Goal: Information Seeking & Learning: Learn about a topic

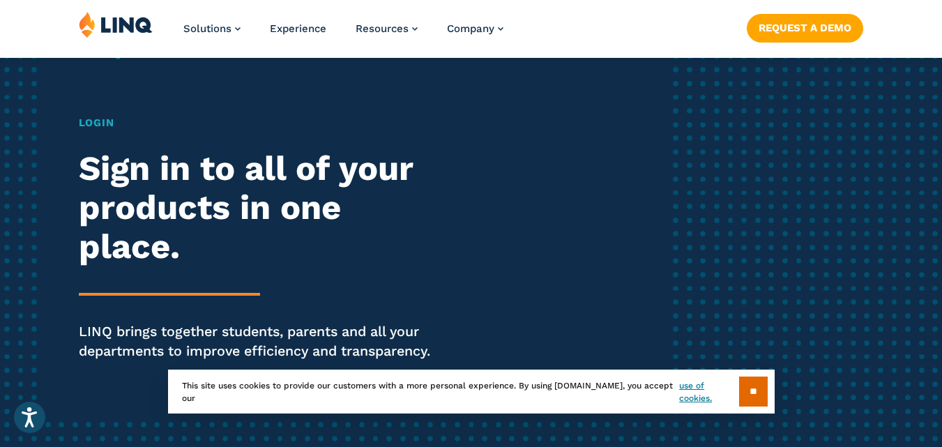
scroll to position [139, 0]
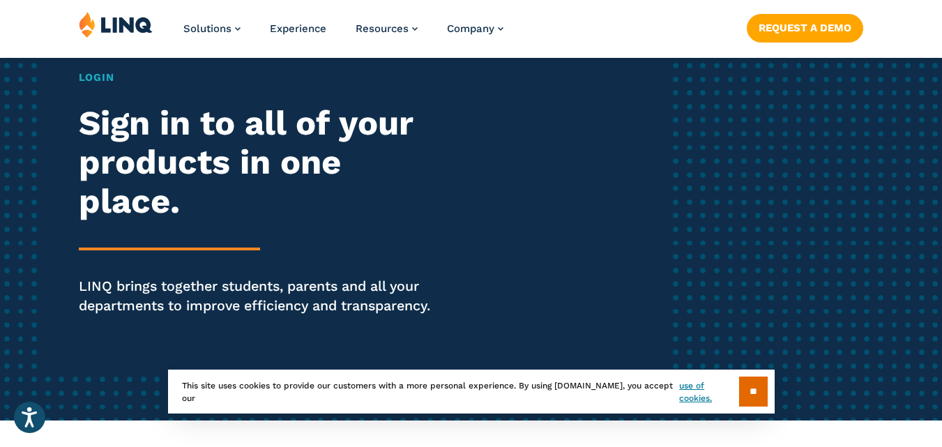
click at [181, 197] on h2 "Sign in to all of your products in one place." at bounding box center [260, 162] width 363 height 117
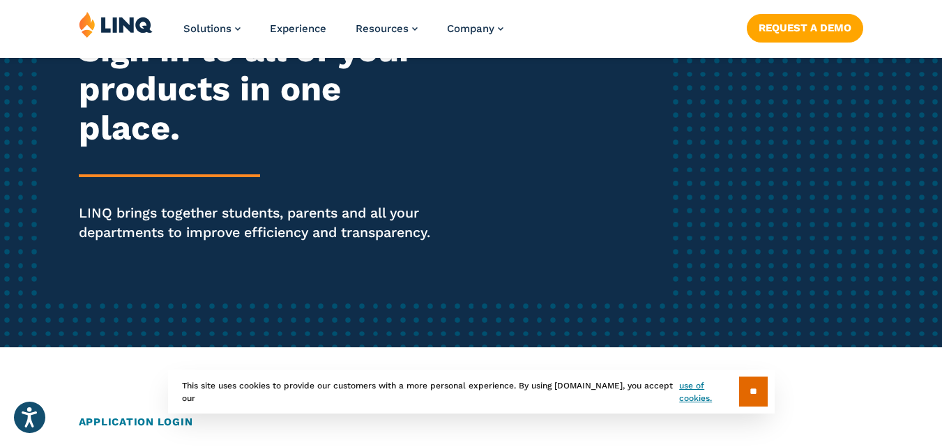
scroll to position [349, 0]
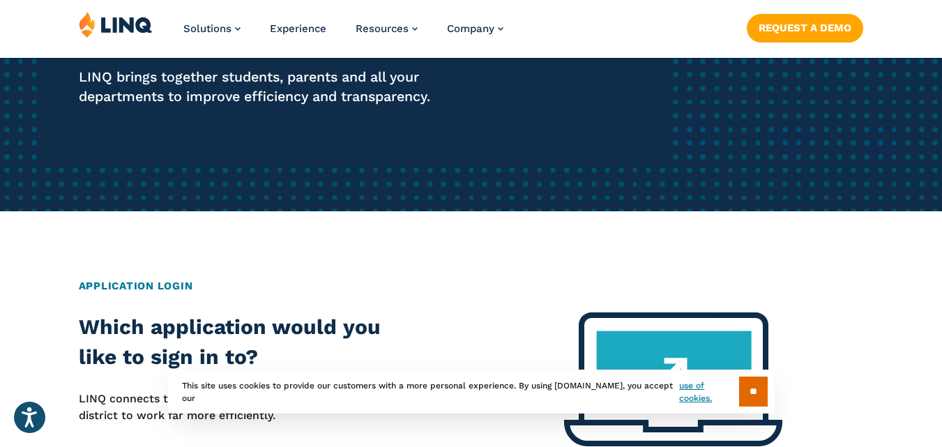
click at [154, 289] on h2 "Application Login" at bounding box center [471, 286] width 785 height 16
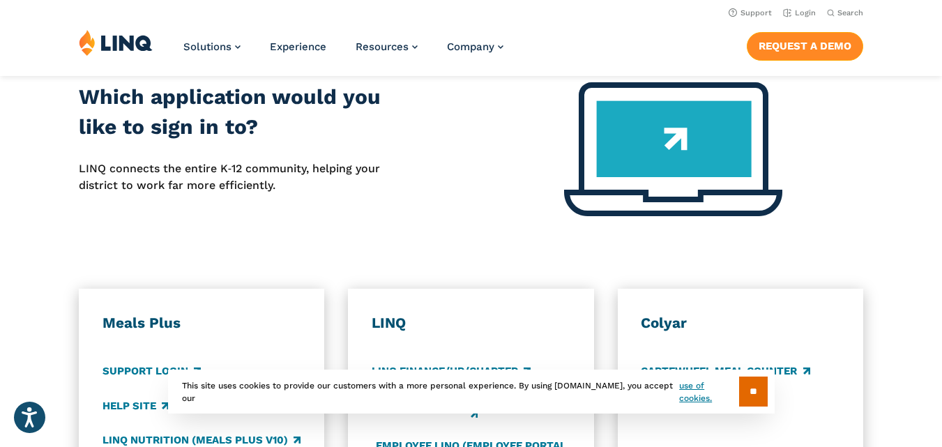
scroll to position [363, 0]
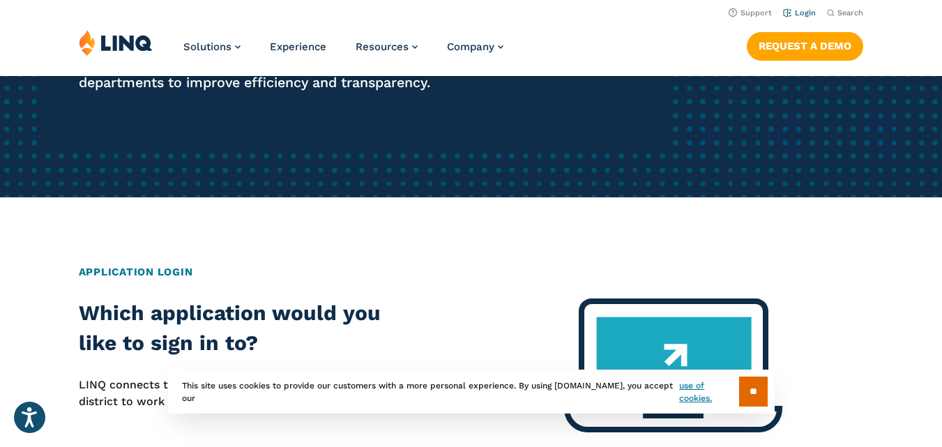
click at [796, 8] on li "Login" at bounding box center [799, 11] width 33 height 15
click at [797, 11] on link "Login" at bounding box center [799, 12] width 33 height 9
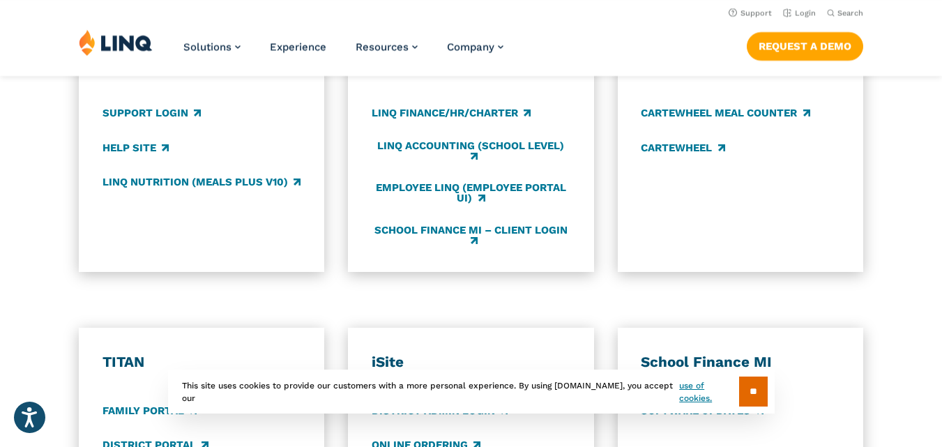
scroll to position [628, 0]
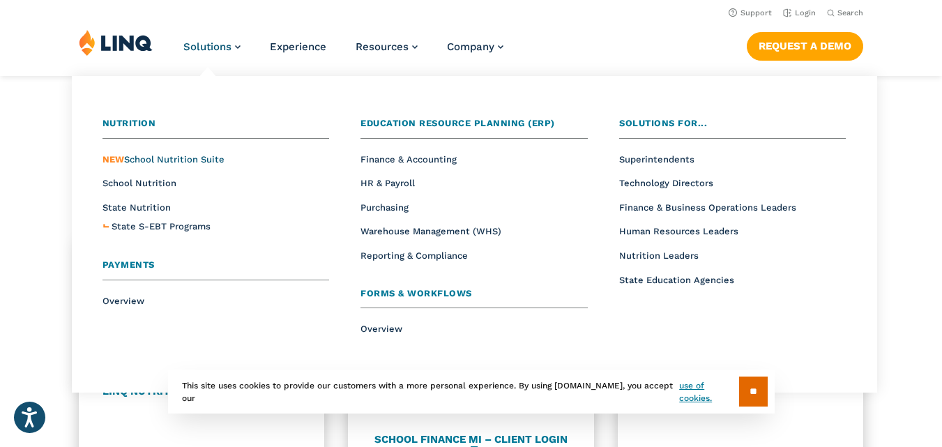
click at [199, 154] on span "NEW School Nutrition Suite" at bounding box center [164, 159] width 122 height 10
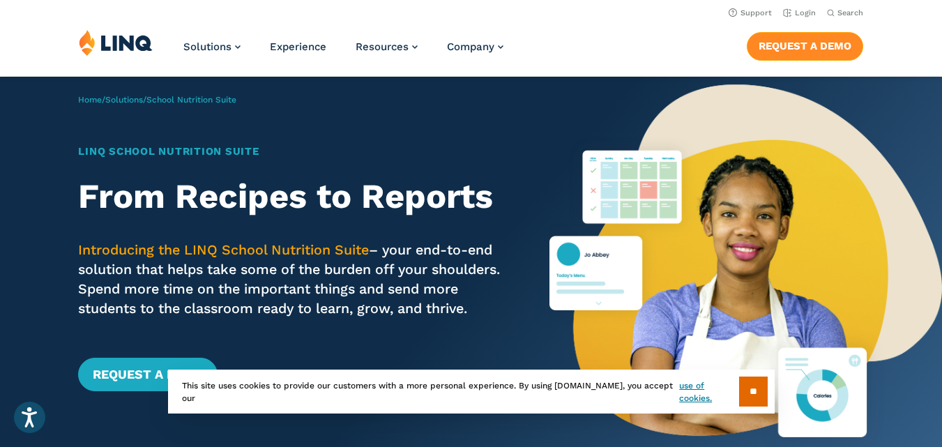
click at [821, 39] on link "Request a Demo" at bounding box center [805, 46] width 116 height 28
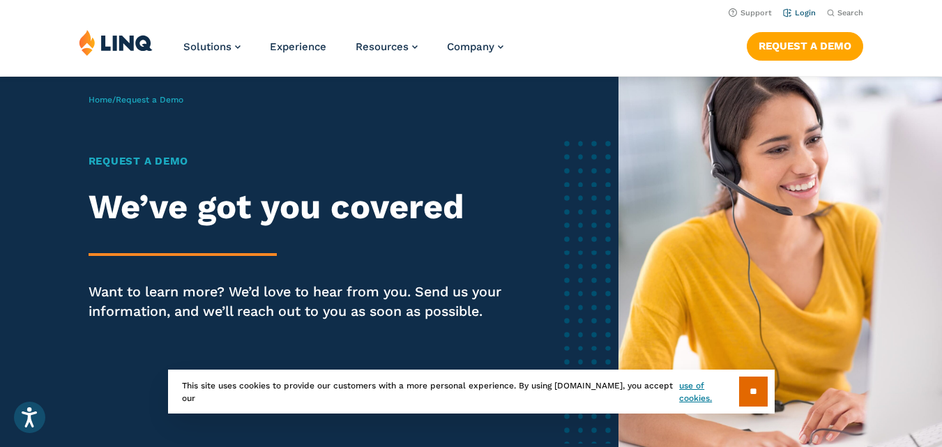
click at [794, 7] on li "Login" at bounding box center [799, 11] width 33 height 15
click at [798, 13] on link "Login" at bounding box center [799, 12] width 33 height 9
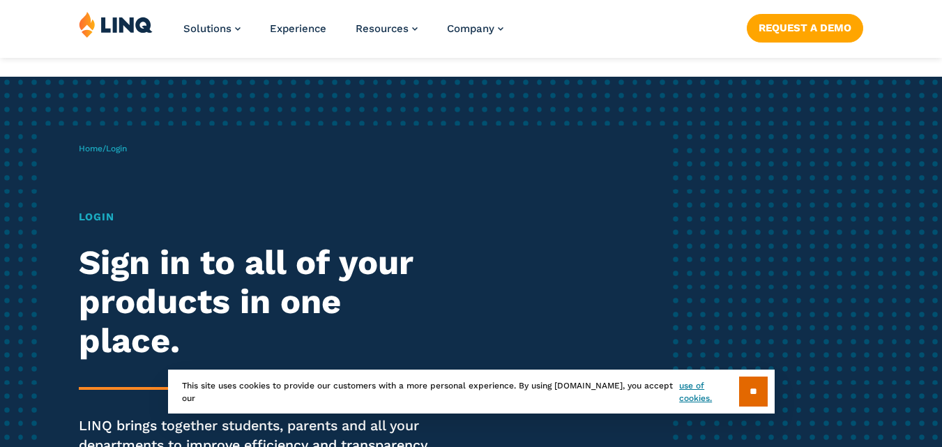
click at [754, 389] on input "**" at bounding box center [753, 392] width 29 height 30
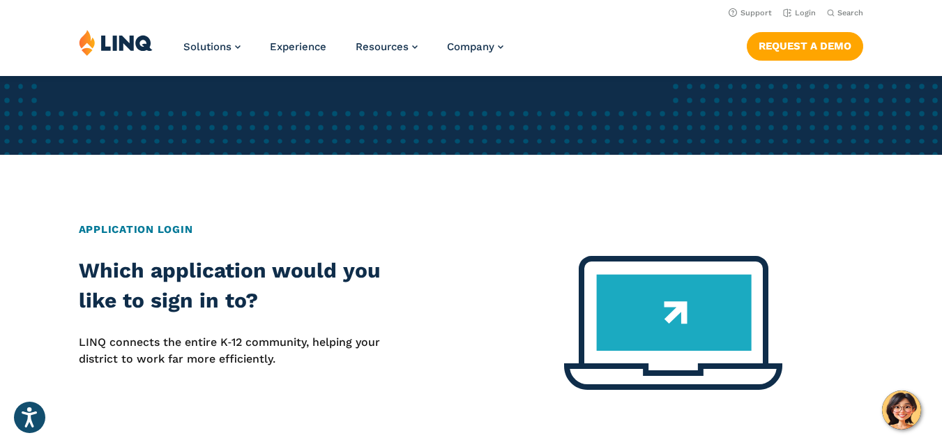
scroll to position [209, 0]
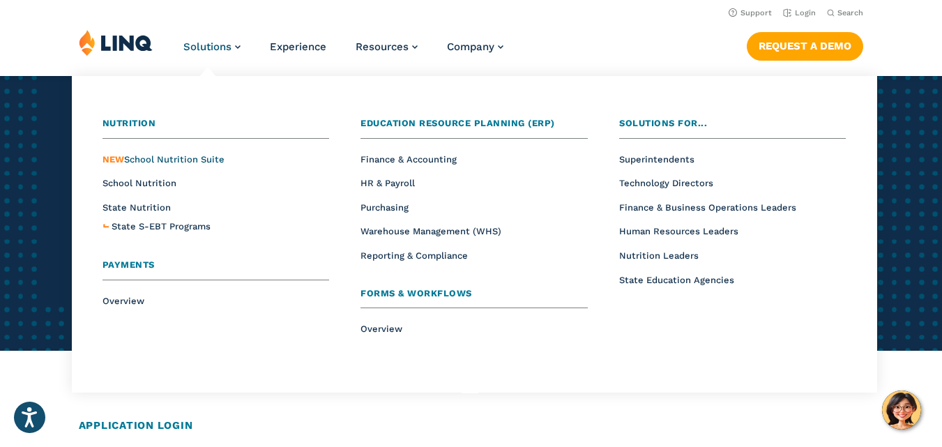
click at [173, 160] on span "NEW School Nutrition Suite" at bounding box center [164, 159] width 122 height 10
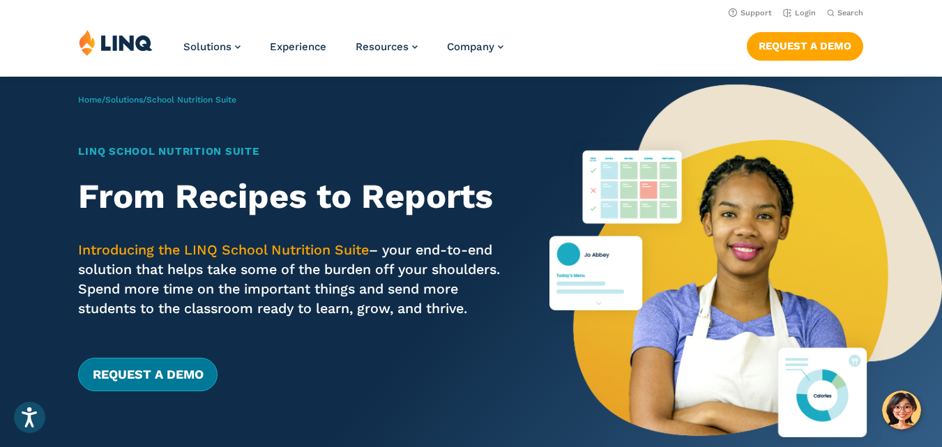
click at [151, 391] on link "Request a Demo" at bounding box center [147, 374] width 139 height 33
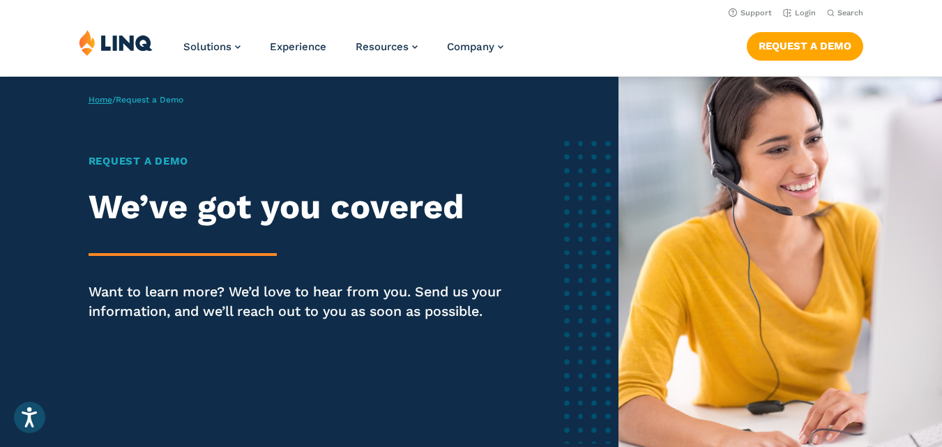
click at [103, 100] on link "Home" at bounding box center [101, 100] width 24 height 10
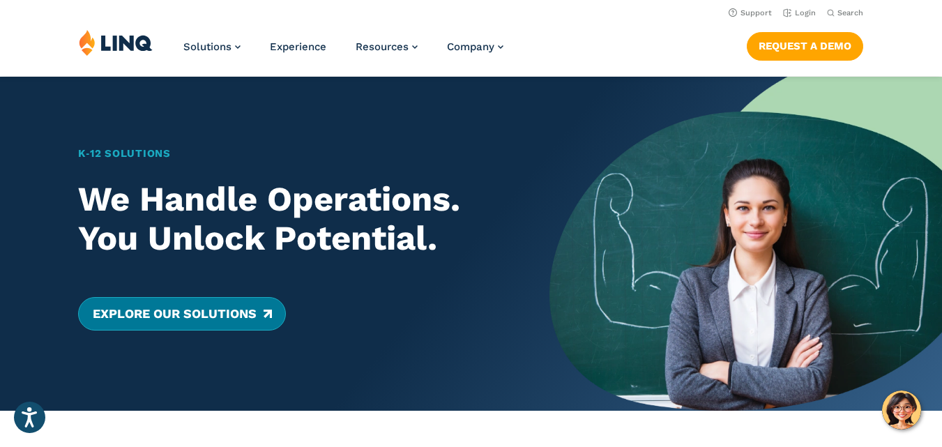
click at [220, 315] on link "Explore Our Solutions" at bounding box center [181, 313] width 207 height 33
